Goal: Find specific page/section: Find specific page/section

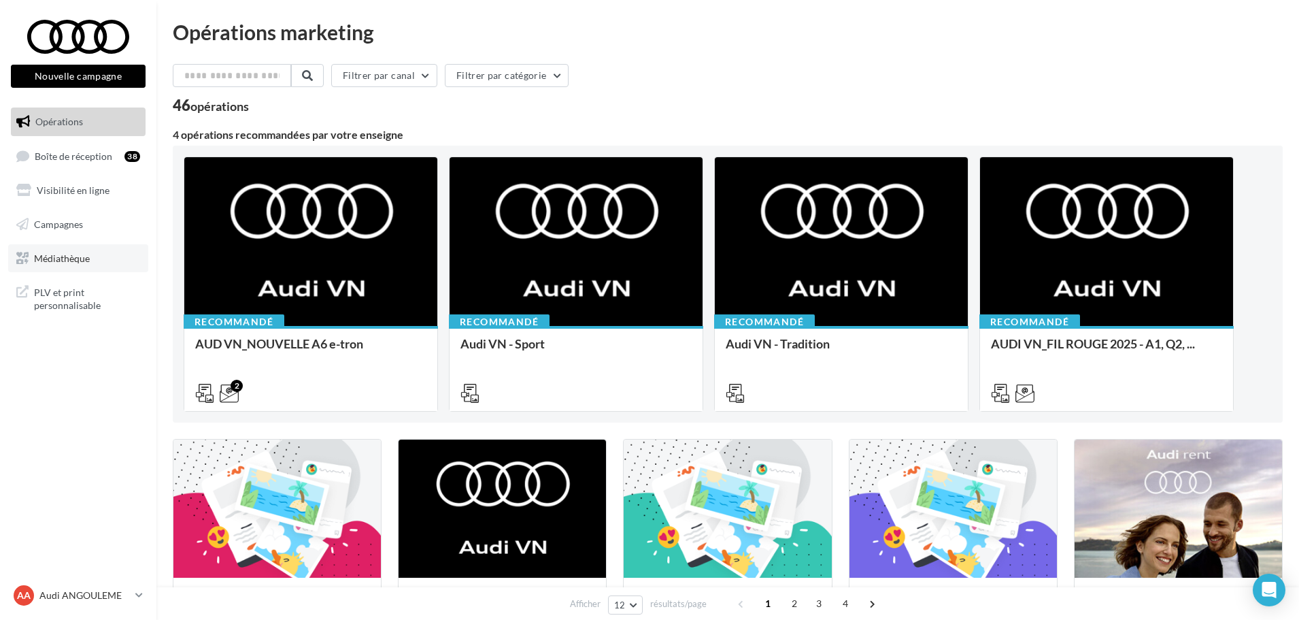
click at [100, 256] on link "Médiathèque" at bounding box center [78, 258] width 140 height 29
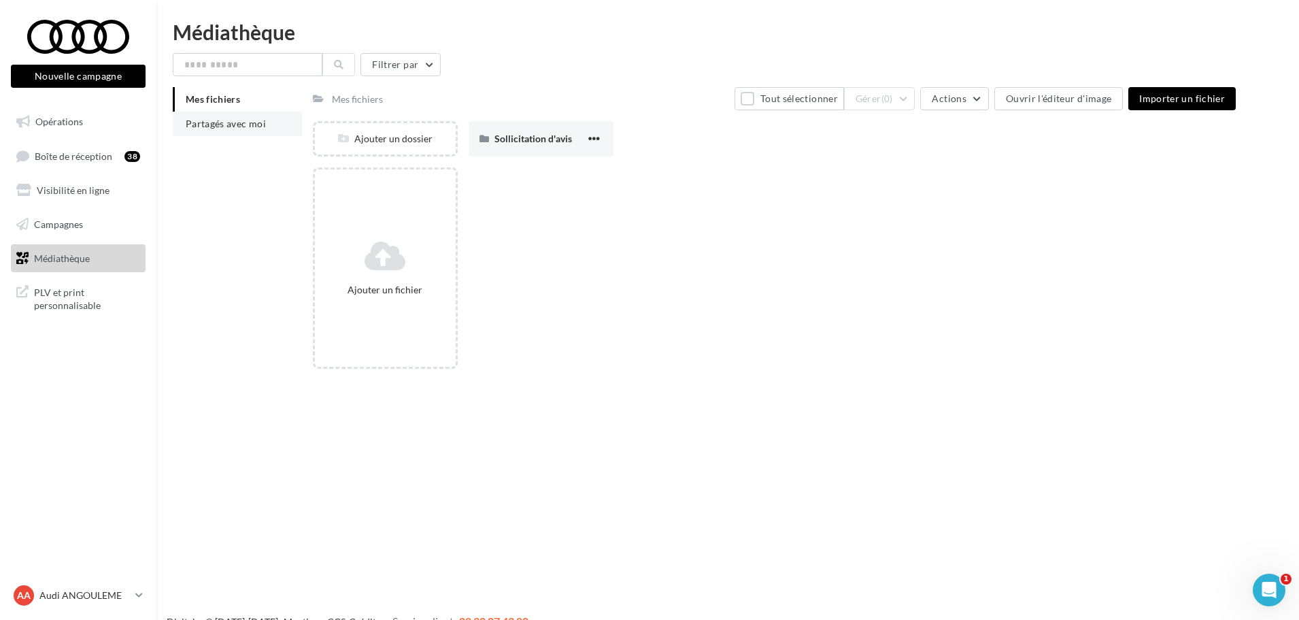
click at [209, 129] on li "Partagés avec moi" at bounding box center [237, 124] width 129 height 24
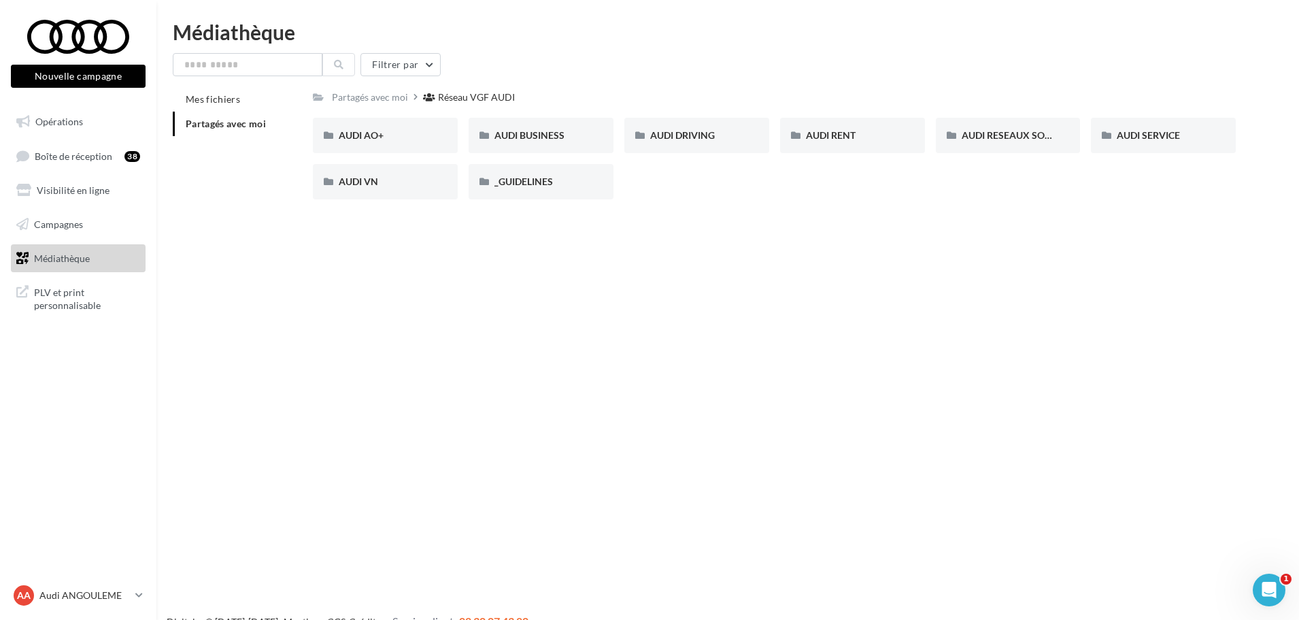
drag, startPoint x: 203, startPoint y: 163, endPoint x: 907, endPoint y: 300, distance: 716.4
click at [907, 300] on div "Nouvelle campagne Nouvelle campagne Opérations Boîte de réception 38 Visibilité…" at bounding box center [649, 332] width 1299 height 620
click at [996, 139] on span "AUDI RESEAUX SOCIAUX" at bounding box center [1018, 135] width 112 height 12
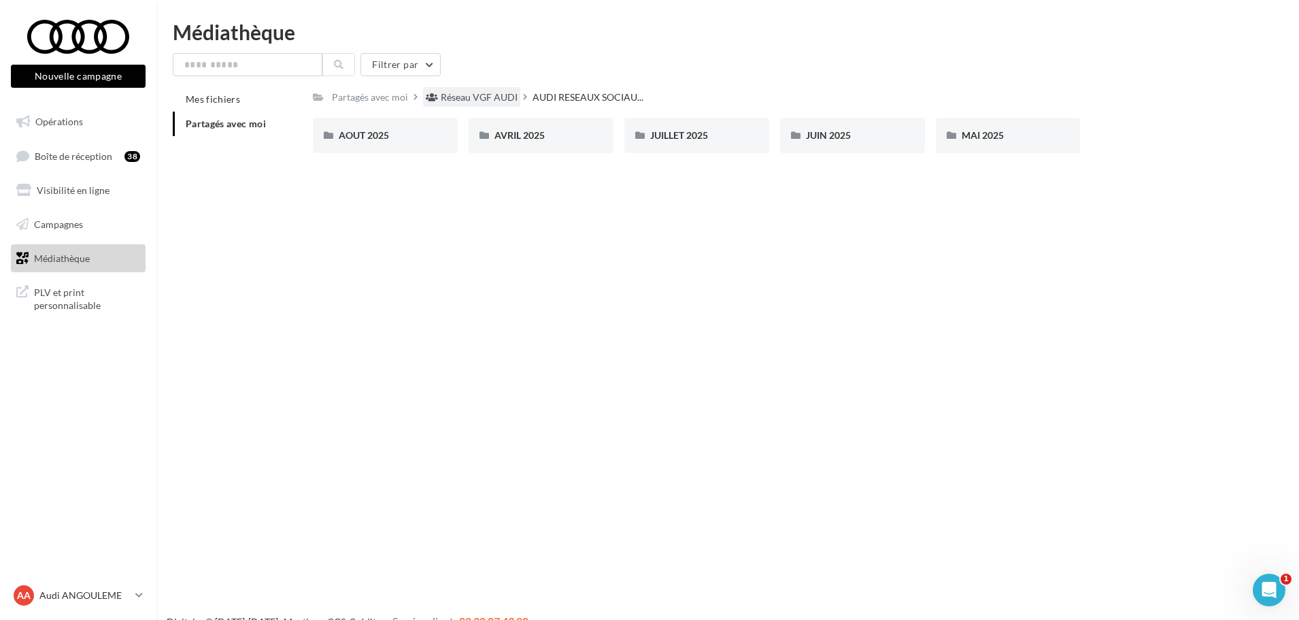
click at [499, 103] on div "Réseau VGF AUDI" at bounding box center [479, 97] width 77 height 14
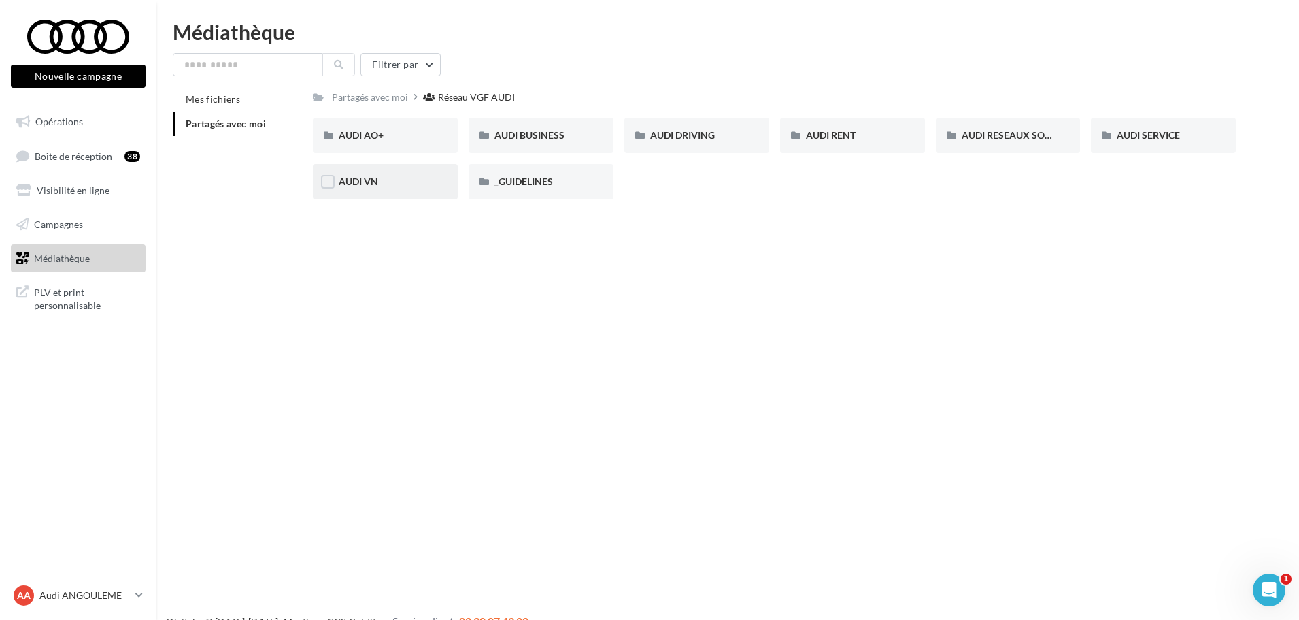
click at [403, 190] on div "AUDI VN" at bounding box center [385, 181] width 145 height 35
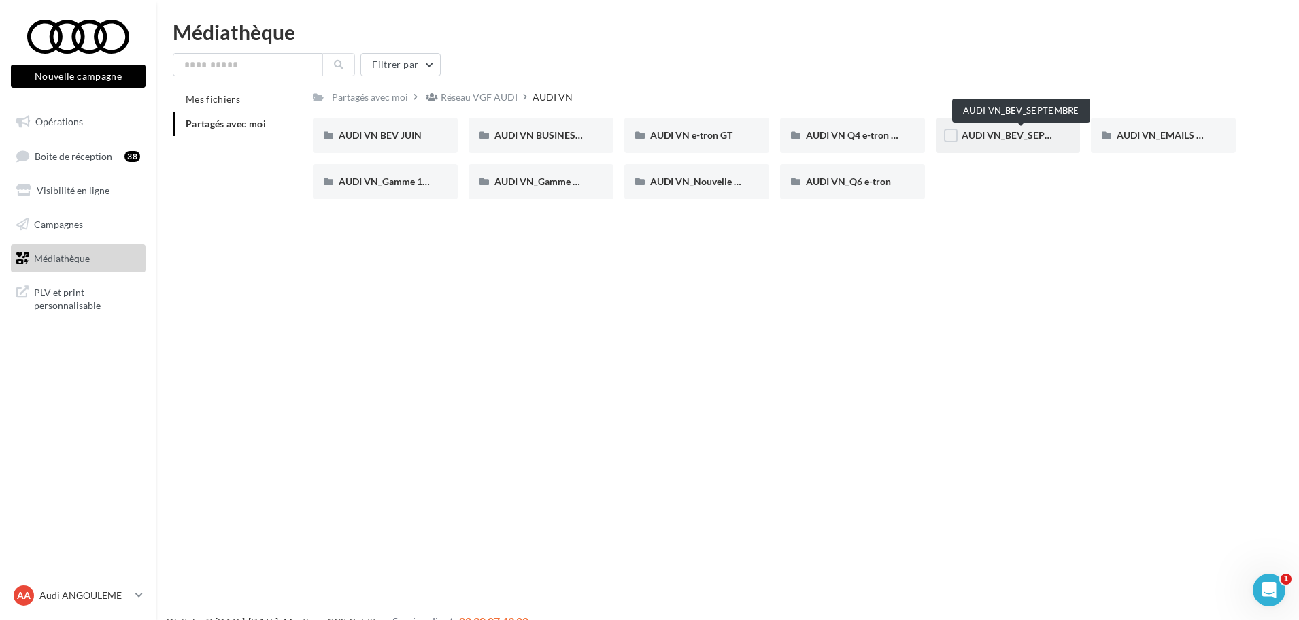
click at [1005, 134] on span "AUDI VN_BEV_SEPTEMBRE" at bounding box center [1022, 135] width 120 height 12
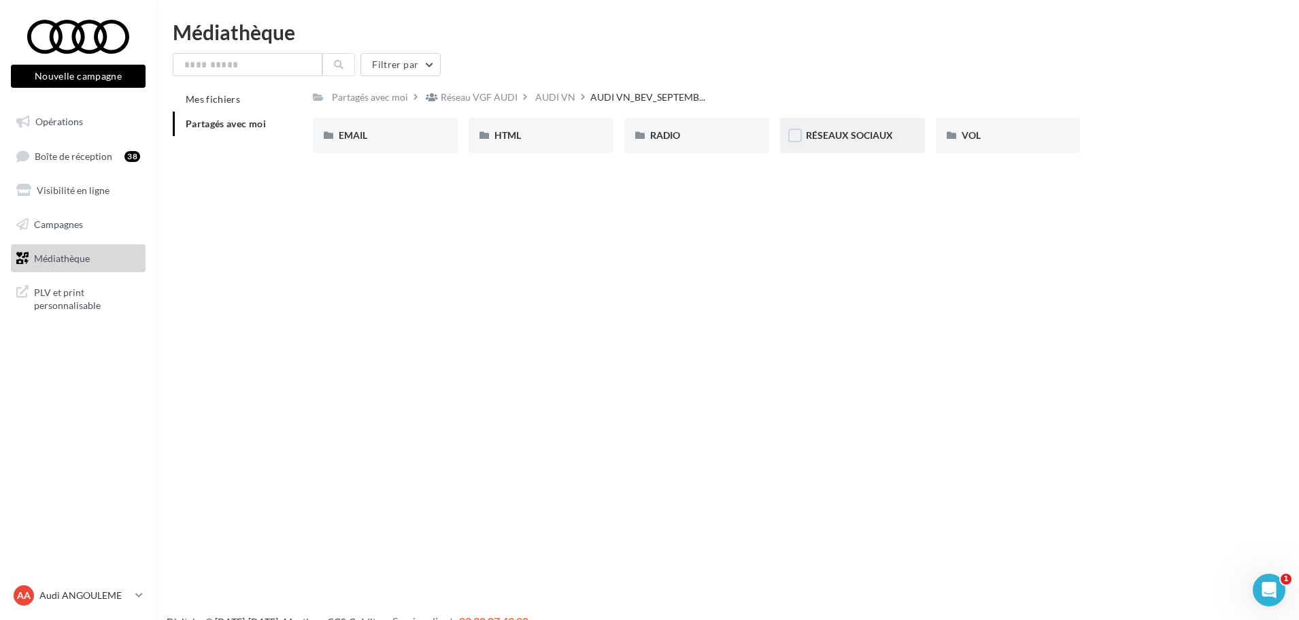
click at [847, 138] on span "RÉSEAUX SOCIAUX" at bounding box center [849, 135] width 87 height 12
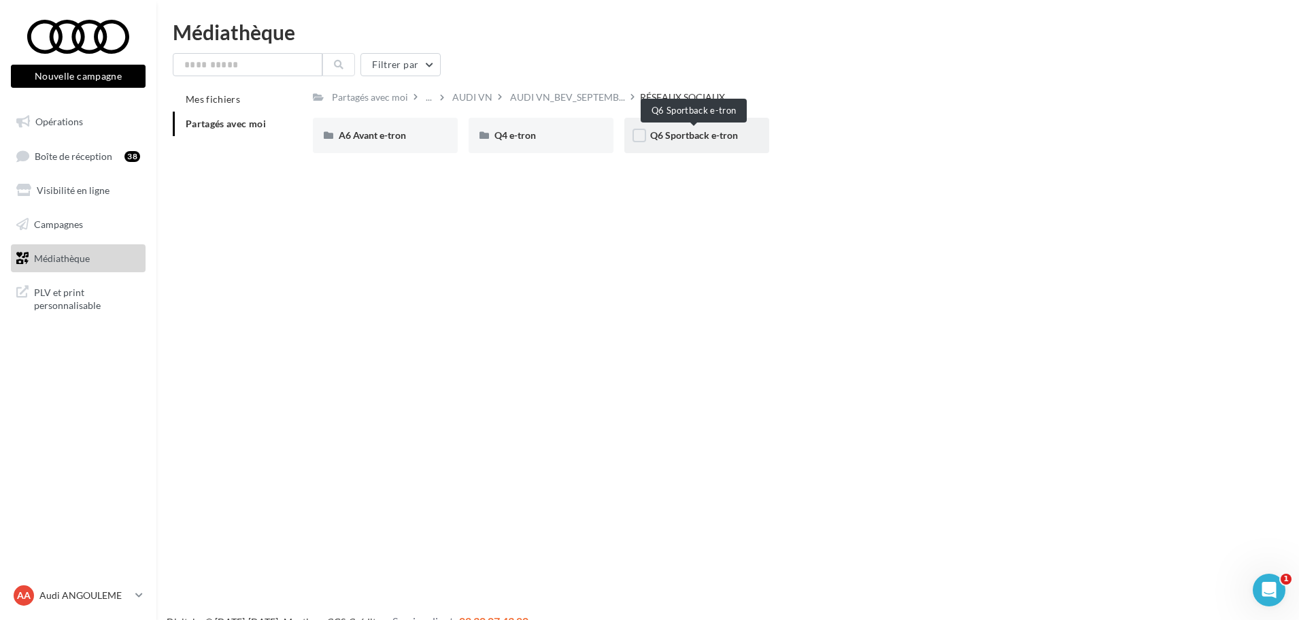
click at [721, 140] on span "Q6 Sportback e-tron" at bounding box center [694, 135] width 88 height 12
click at [416, 147] on div "CARROUSEL" at bounding box center [385, 135] width 145 height 35
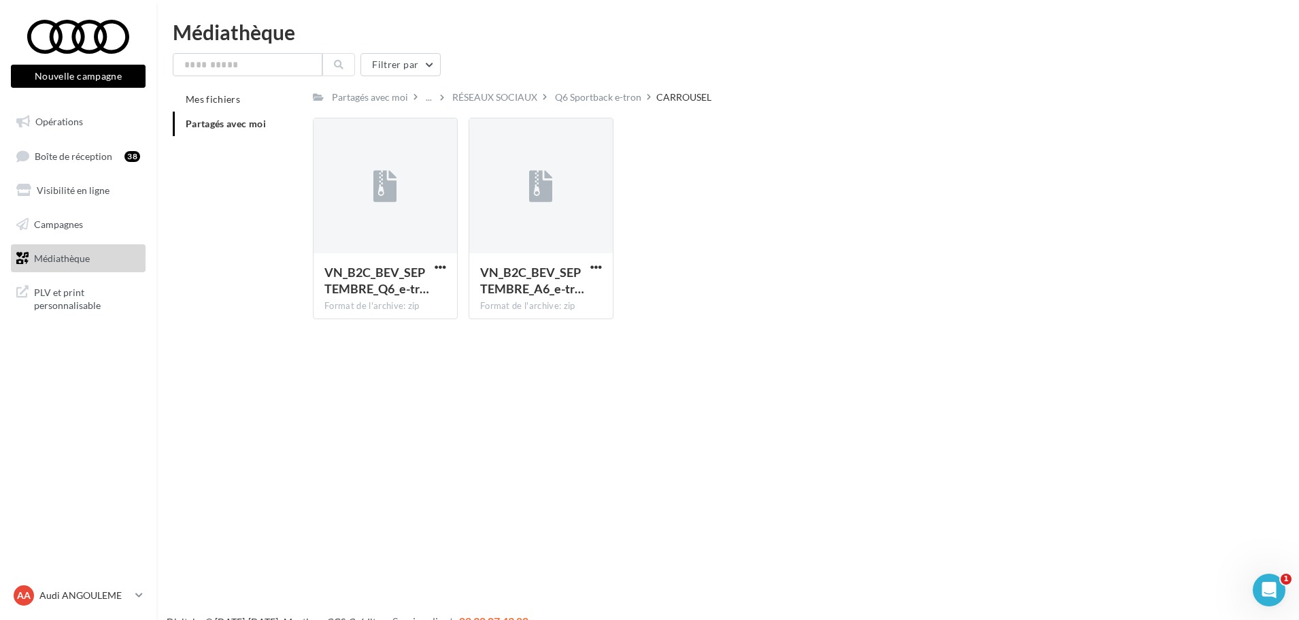
click at [628, 109] on div "Partagés avec moi ... RÉSEAUX SOCIAUX Q6 Sportback e-tron CARROUSEL Rs Partagé …" at bounding box center [774, 208] width 923 height 243
click at [608, 99] on div "Q6 Sportback e-tron" at bounding box center [598, 97] width 86 height 14
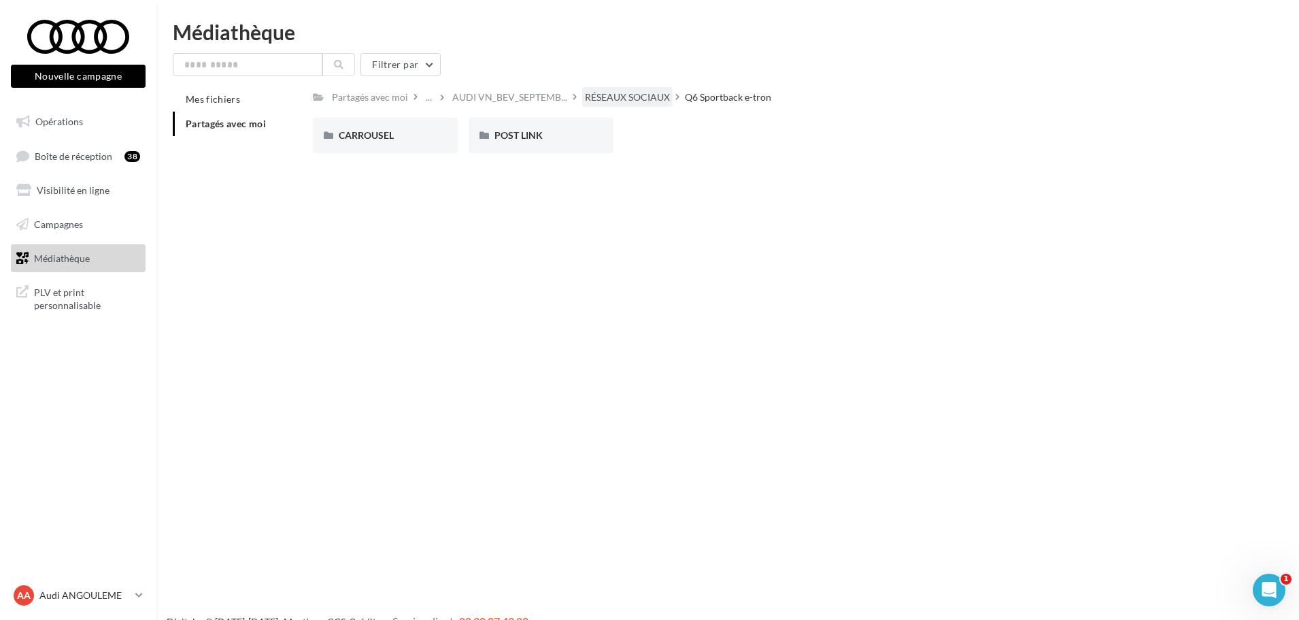
click at [613, 100] on div "RÉSEAUX SOCIAUX" at bounding box center [627, 97] width 85 height 14
click at [359, 131] on span "A6 Avant e-tron" at bounding box center [372, 135] width 67 height 12
